Goal: Task Accomplishment & Management: Use online tool/utility

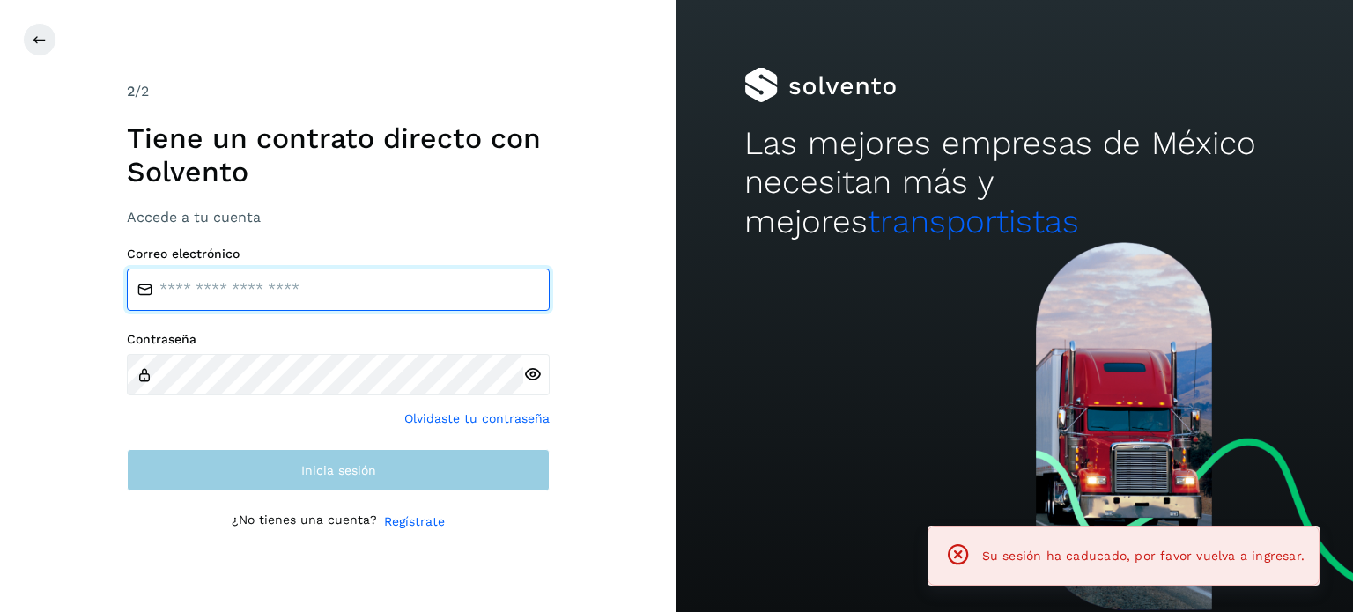
type input "**********"
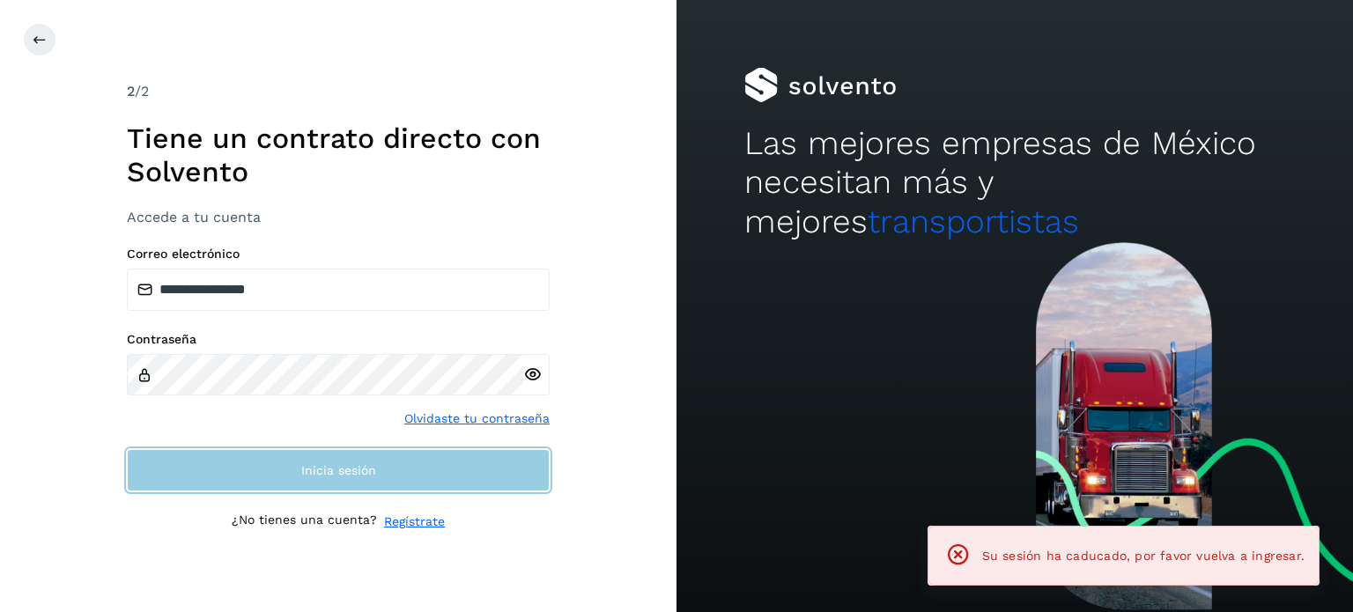
click at [343, 472] on span "Inicia sesión" at bounding box center [338, 470] width 75 height 12
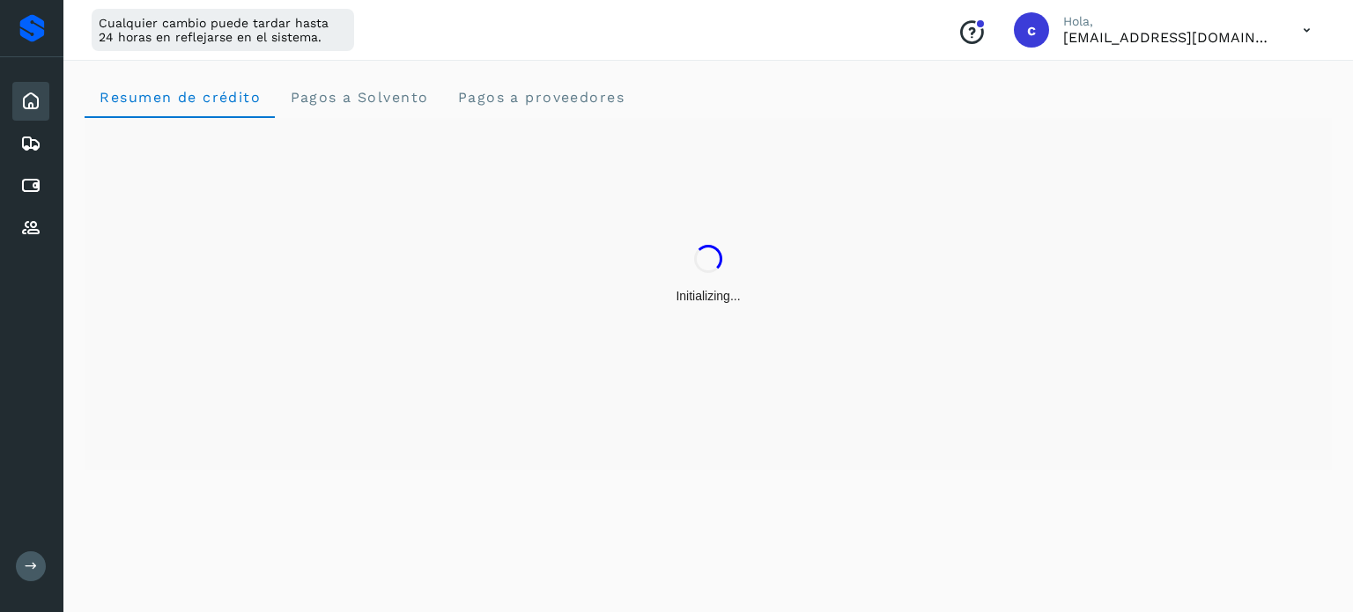
click at [37, 567] on icon at bounding box center [31, 565] width 13 height 13
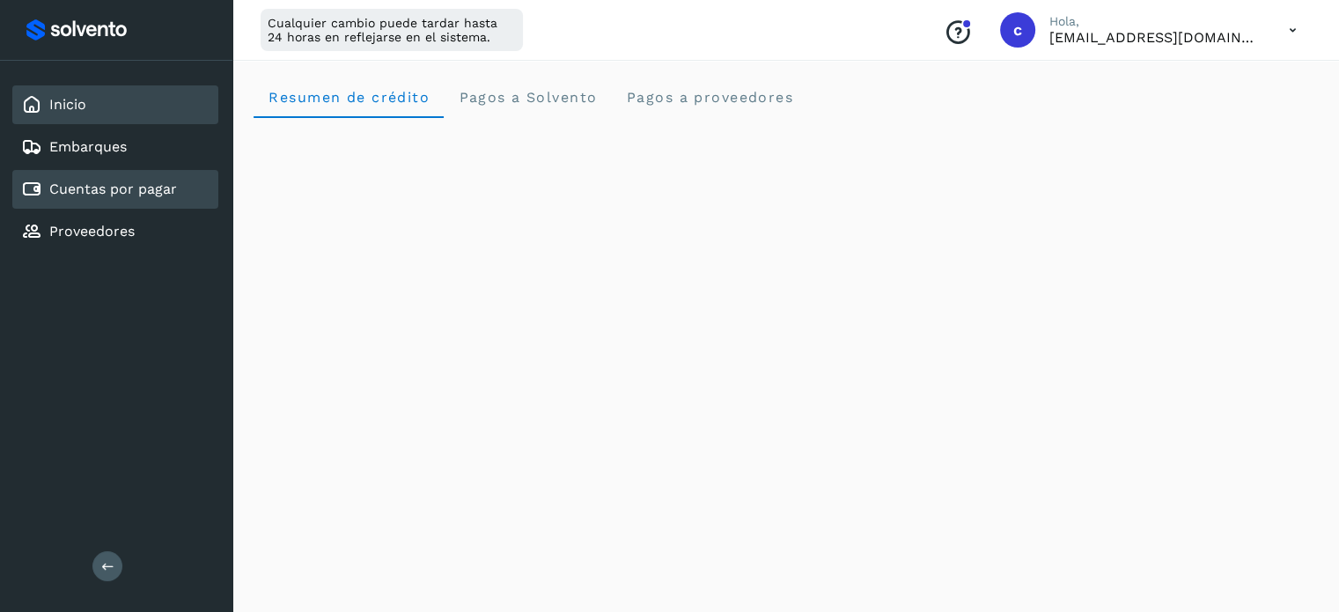
click at [135, 189] on link "Cuentas por pagar" at bounding box center [113, 189] width 128 height 17
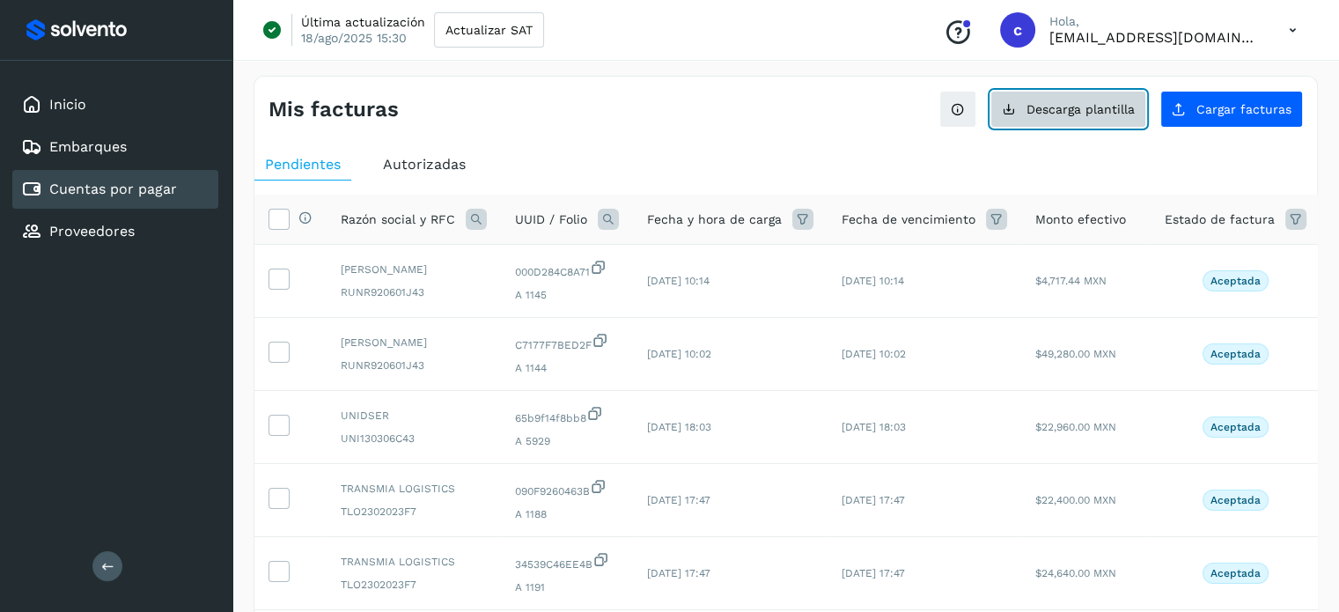
click at [1071, 116] on button "Descarga plantilla" at bounding box center [1069, 109] width 156 height 37
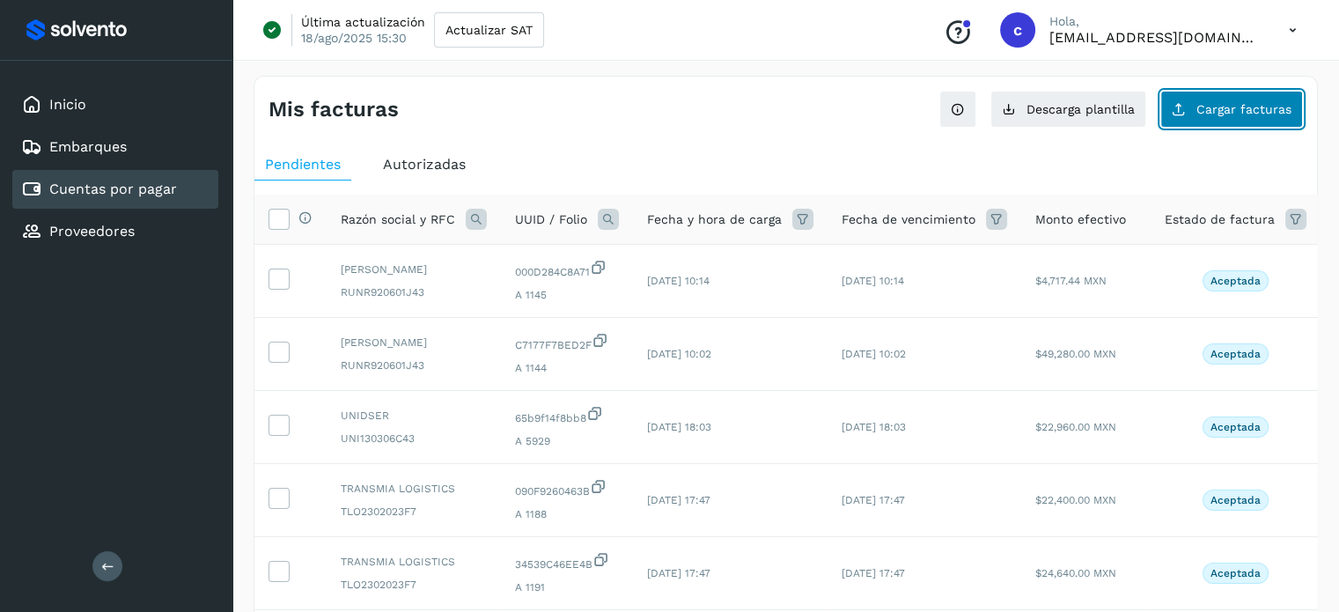
click at [1261, 122] on button "Cargar facturas" at bounding box center [1232, 109] width 143 height 37
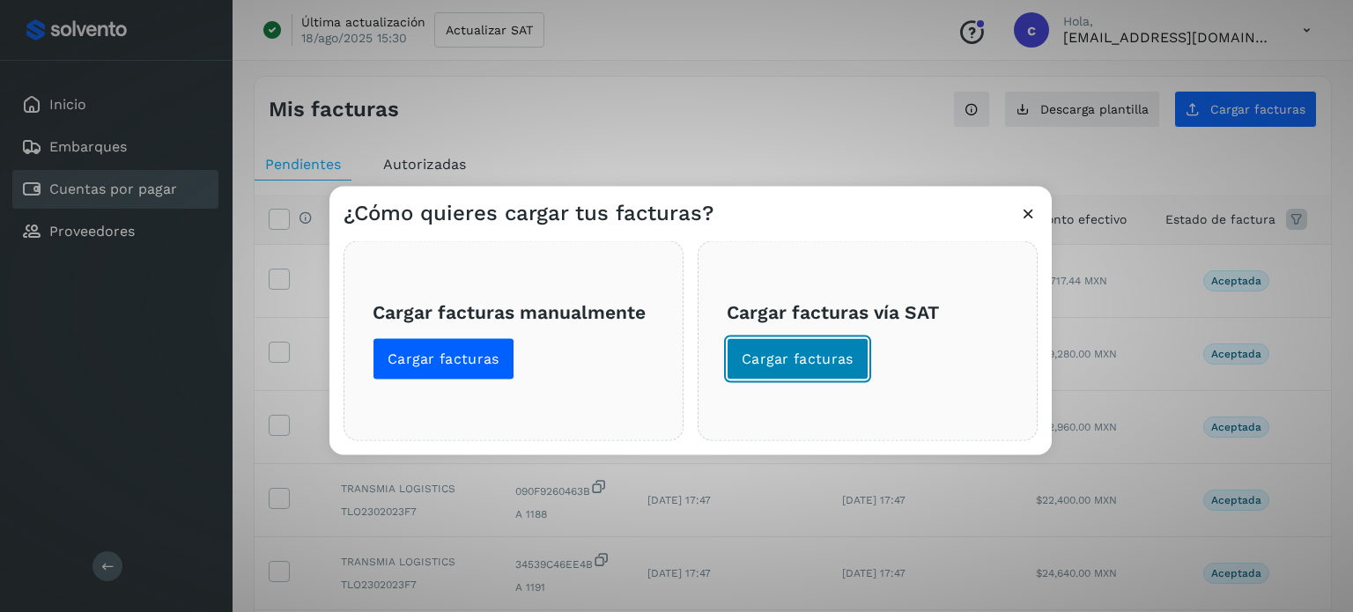
click at [766, 355] on span "Cargar facturas" at bounding box center [797, 358] width 112 height 19
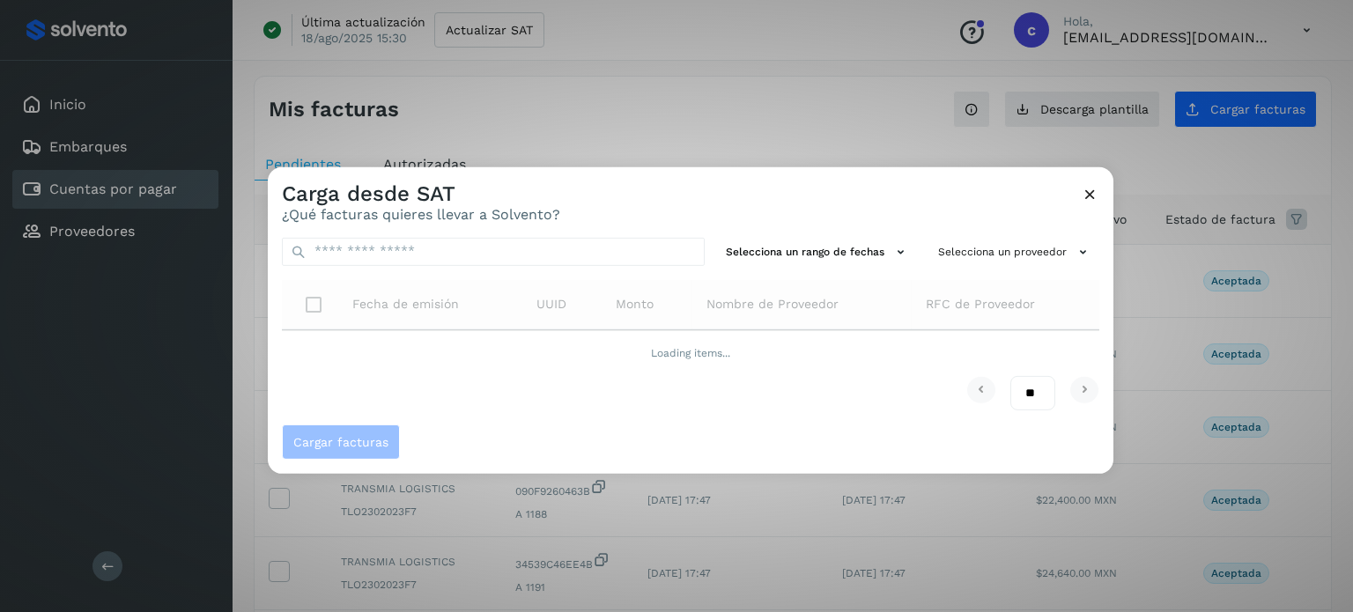
click at [1092, 197] on icon at bounding box center [1089, 193] width 18 height 18
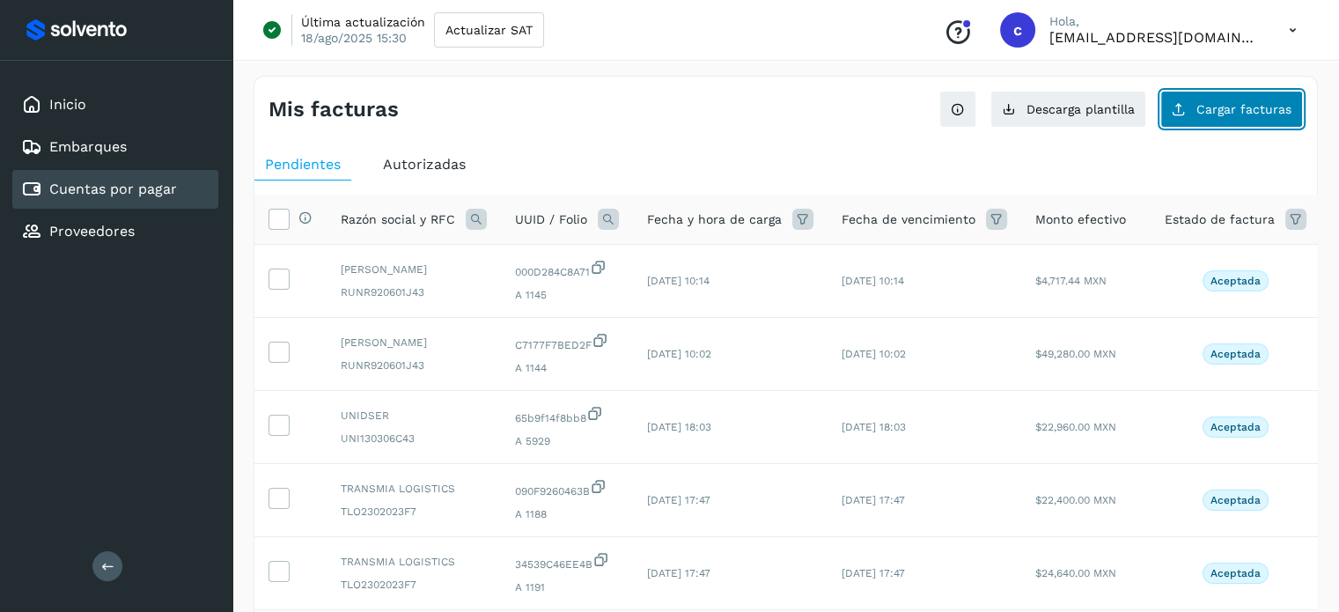
click at [1270, 126] on button "Cargar facturas" at bounding box center [1232, 109] width 143 height 37
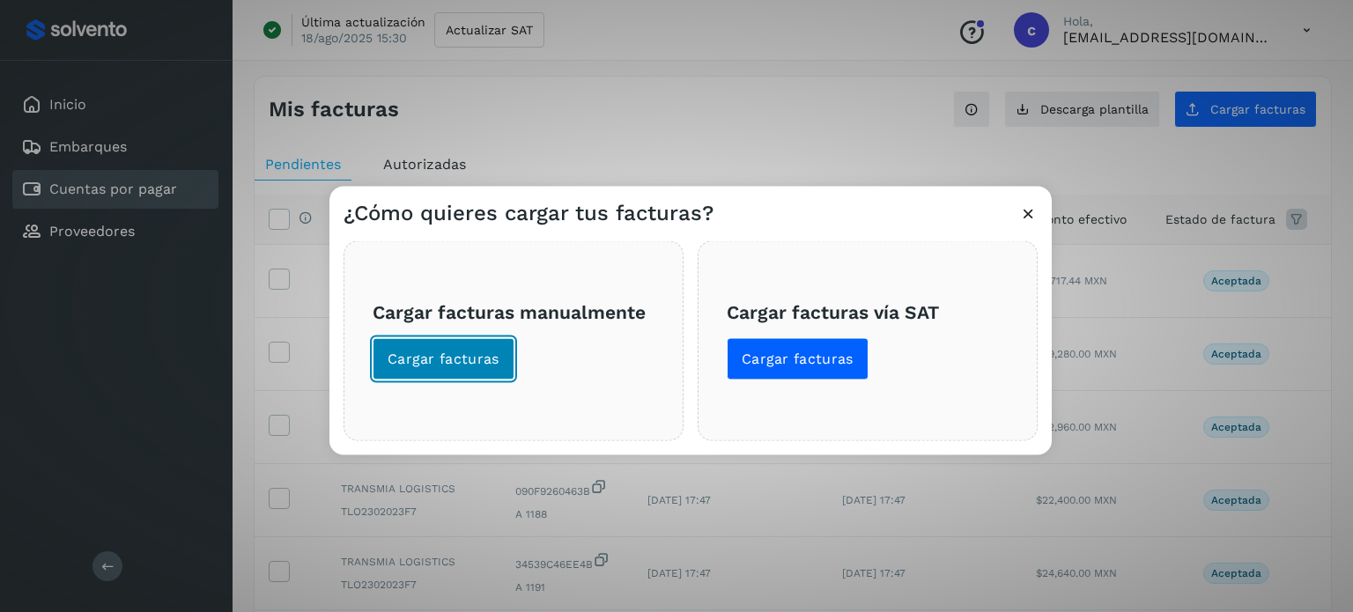
click at [424, 338] on button "Cargar facturas" at bounding box center [443, 358] width 142 height 42
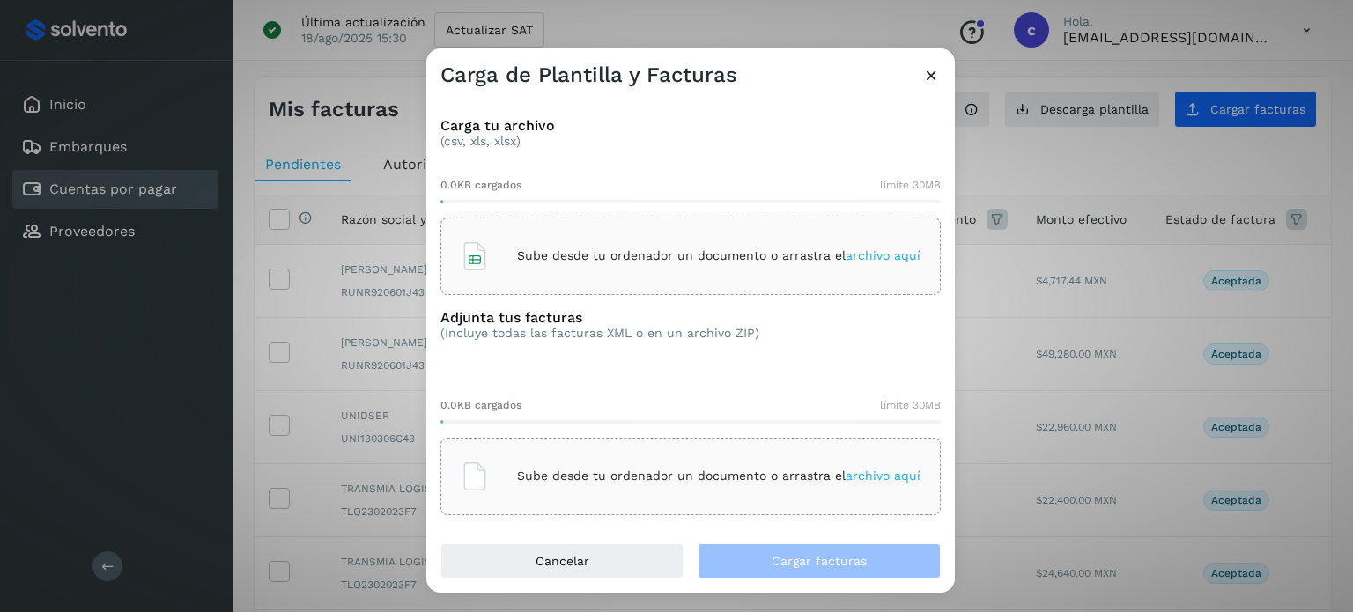
click at [543, 264] on div "Sube desde tu ordenador un documento o arrastra el archivo aquí" at bounding box center [691, 256] width 460 height 48
click at [544, 486] on div "Sube desde tu ordenador un documento o arrastra el archivo aquí" at bounding box center [691, 477] width 460 height 48
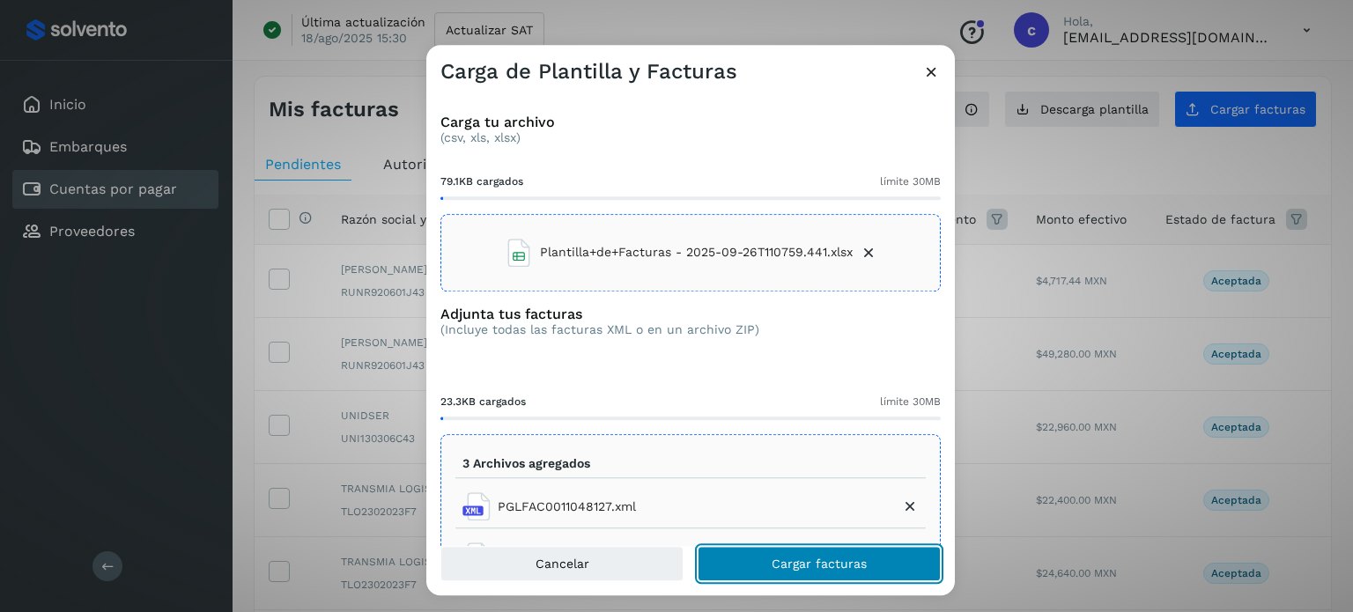
click at [793, 559] on span "Cargar facturas" at bounding box center [818, 563] width 95 height 12
